Goal: Check status: Check status

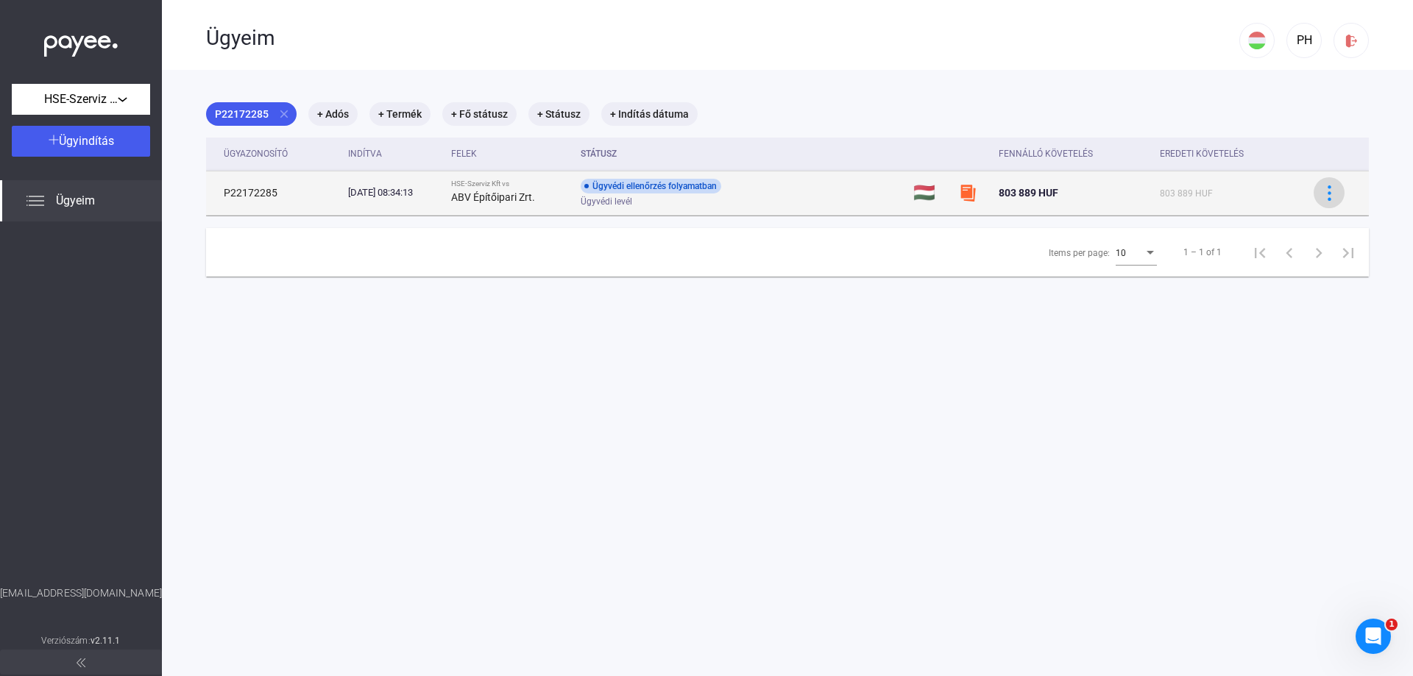
click at [1322, 189] on img at bounding box center [1329, 192] width 15 height 15
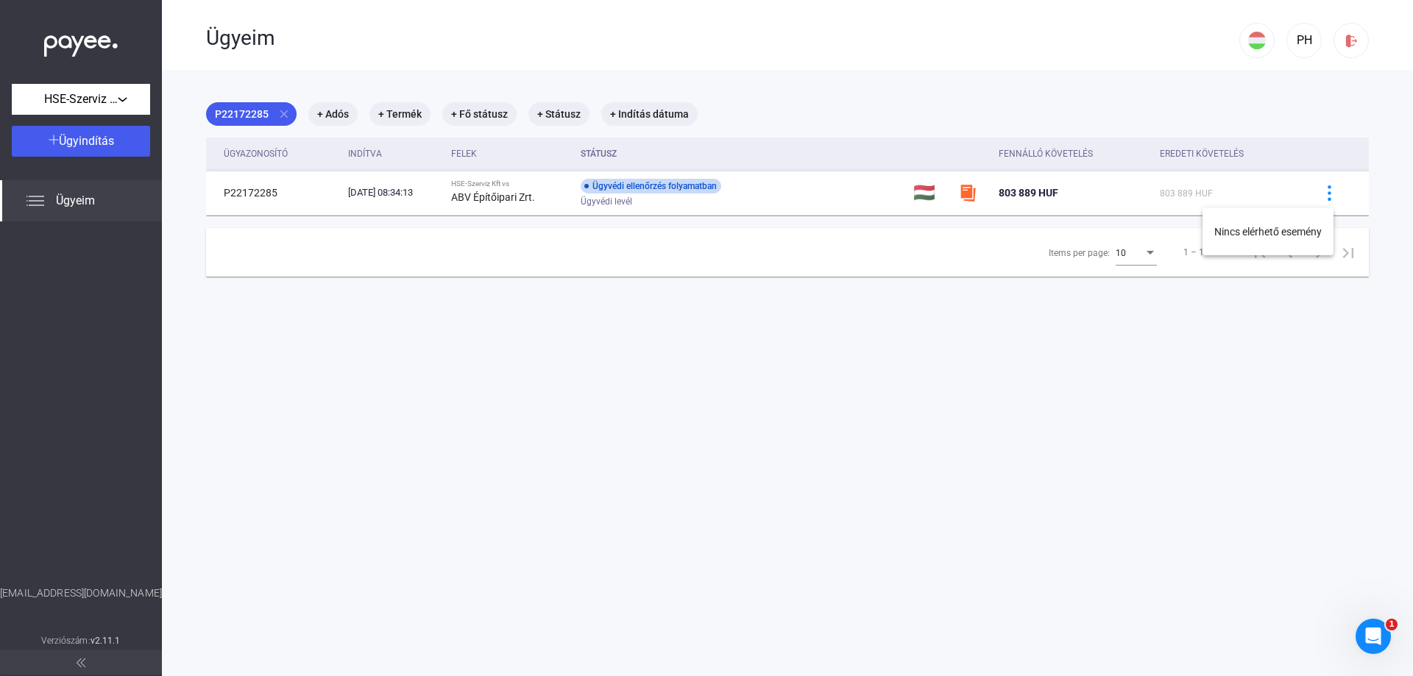
click at [977, 423] on div at bounding box center [706, 338] width 1413 height 676
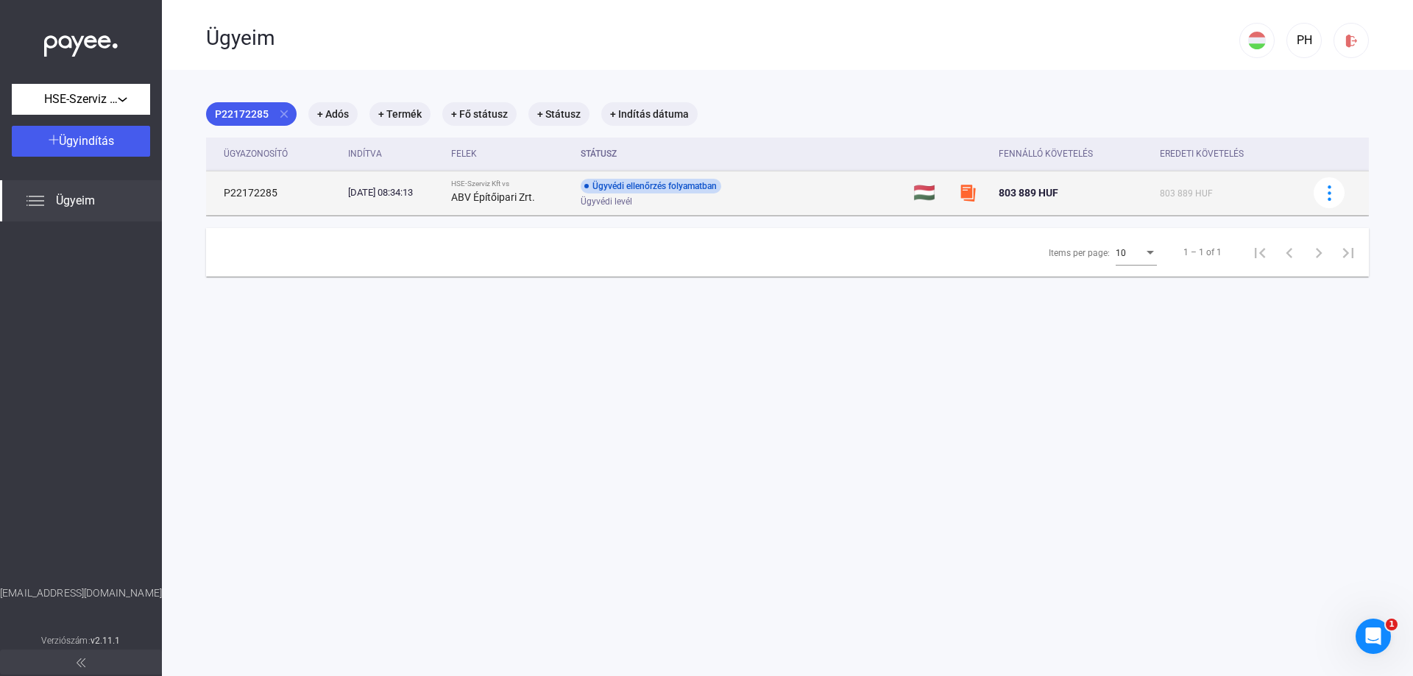
click at [785, 194] on div "Ügyvédi ellenőrzés folyamatban Ügyvédi levél" at bounding box center [698, 193] width 235 height 29
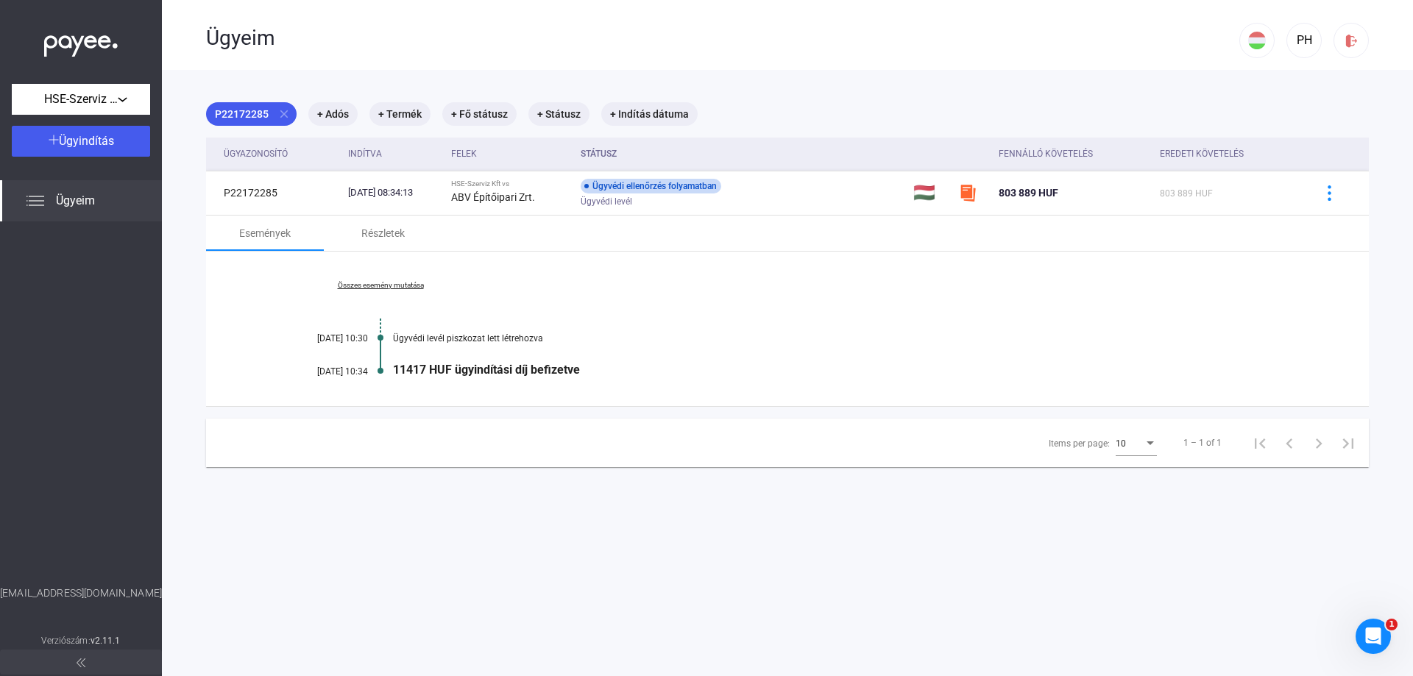
click at [389, 293] on div "Összes esemény mutatása [DATE] 10:30 Ügyvédi levél piszkozat lett létrehozva [D…" at bounding box center [787, 329] width 1163 height 155
click at [395, 281] on link "Összes esemény mutatása" at bounding box center [381, 285] width 202 height 9
click at [662, 334] on div "Ügyvédi levél piszkozat lett létrehozva" at bounding box center [844, 338] width 902 height 10
click at [1292, 37] on div "PH" at bounding box center [1304, 41] width 25 height 18
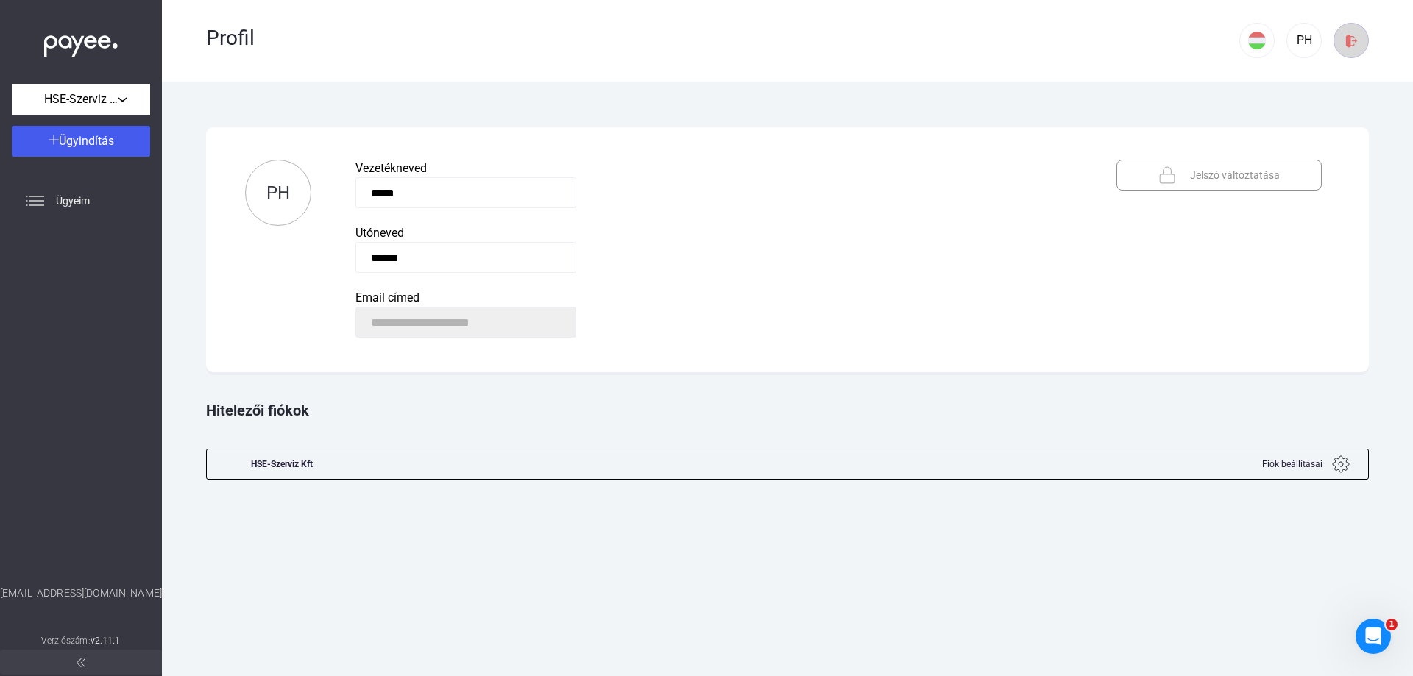
click at [1359, 36] on div at bounding box center [1351, 40] width 25 height 15
